Goal: Navigation & Orientation: Go to known website

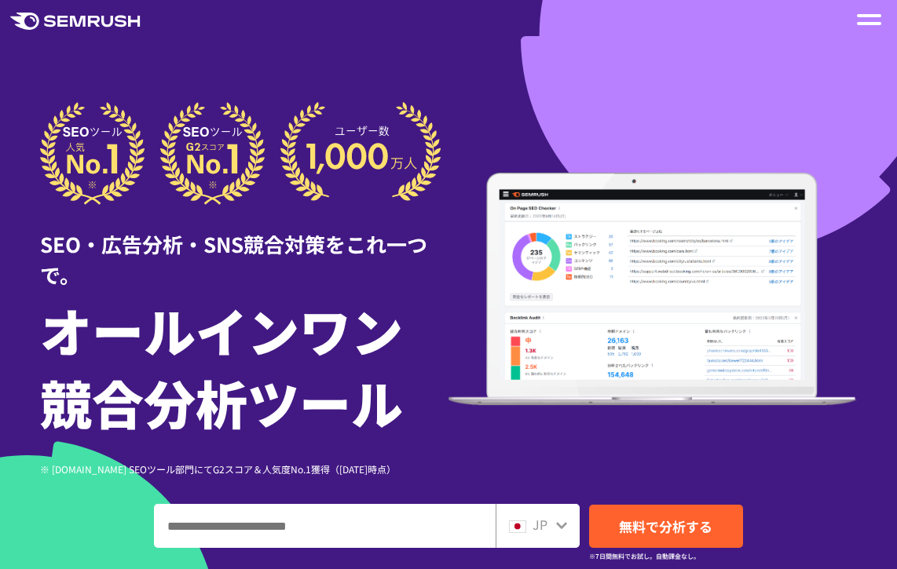
click at [866, 15] on span at bounding box center [869, 15] width 24 height 3
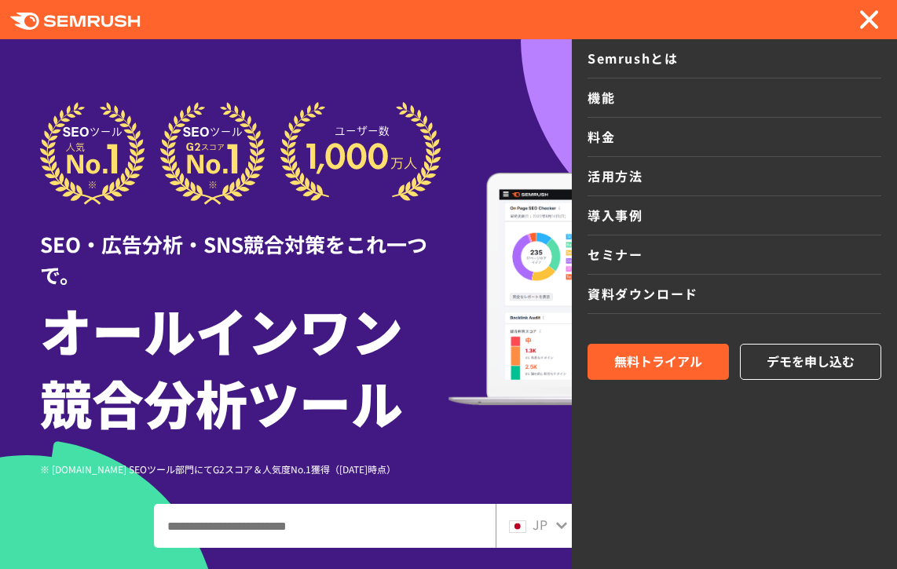
click at [472, 160] on div "SEO・広告分析・SNS競合対策をこれ一つで。 オールインワン 競合分析ツール ※ [DOMAIN_NAME] SEOツール部門にてG2スコア＆人気度No.1…" at bounding box center [448, 289] width 817 height 375
